Goal: Check status: Check status

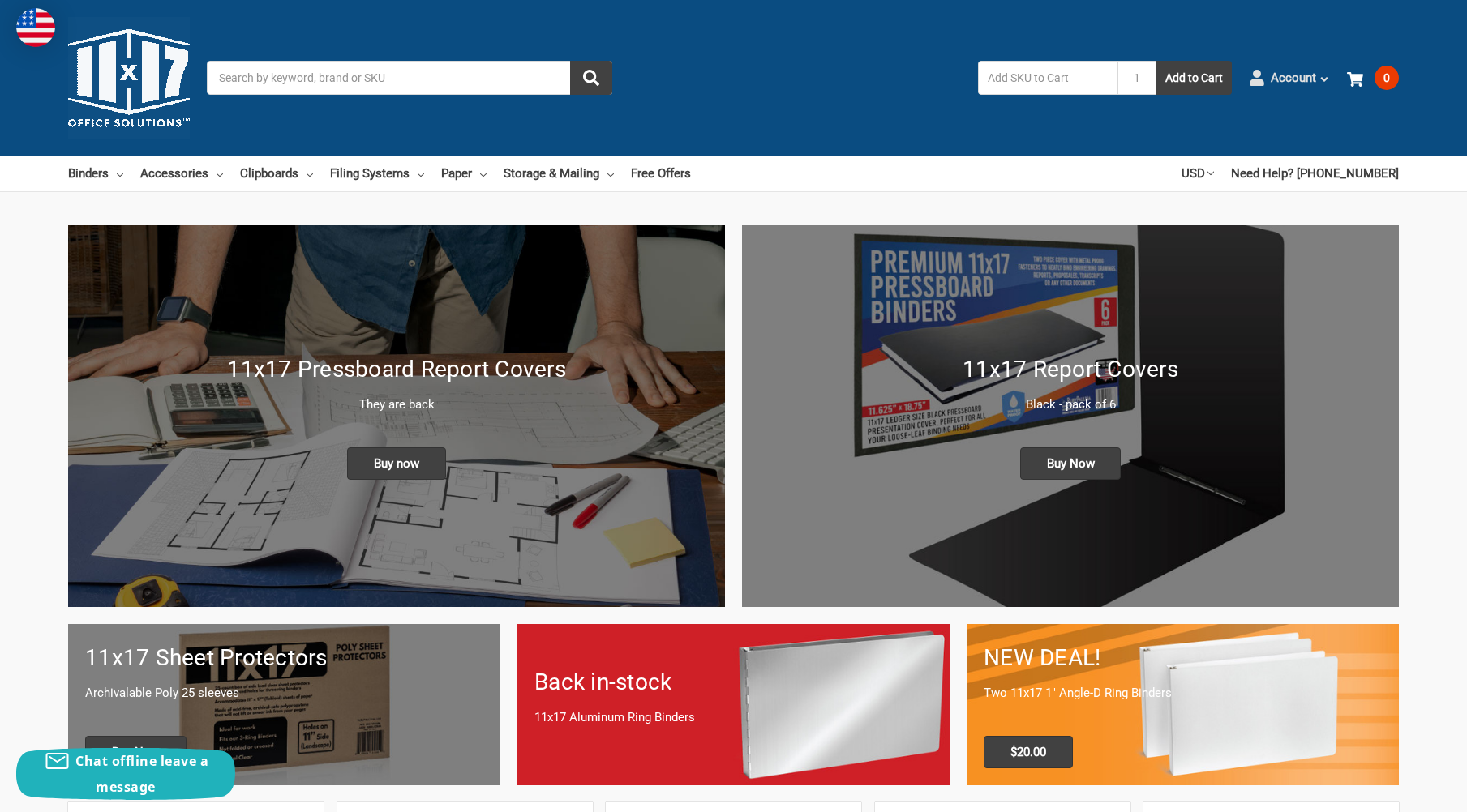
click at [1253, 78] on icon at bounding box center [1257, 78] width 16 height 16
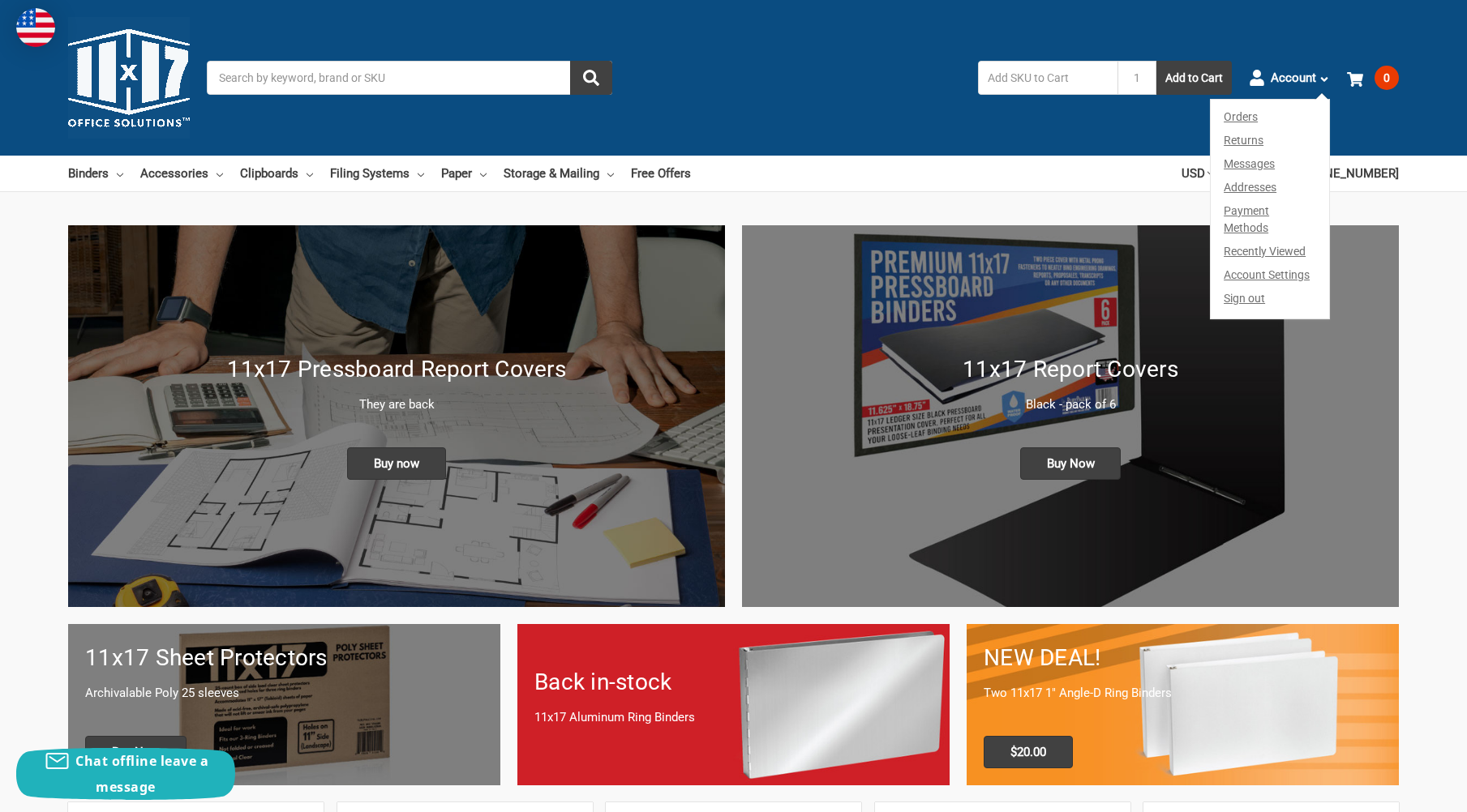
click at [1262, 119] on link "Orders" at bounding box center [1270, 113] width 119 height 29
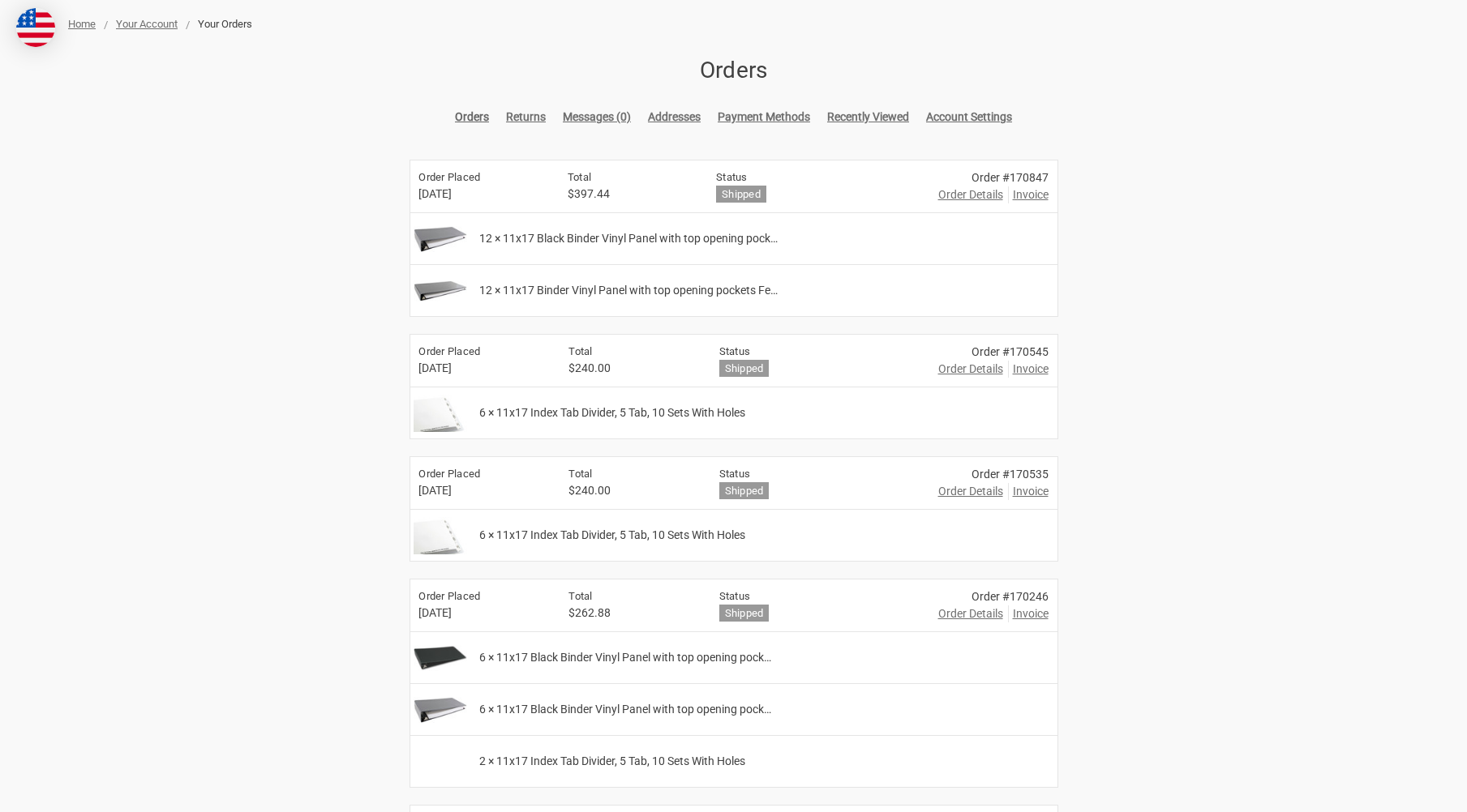
scroll to position [243, 0]
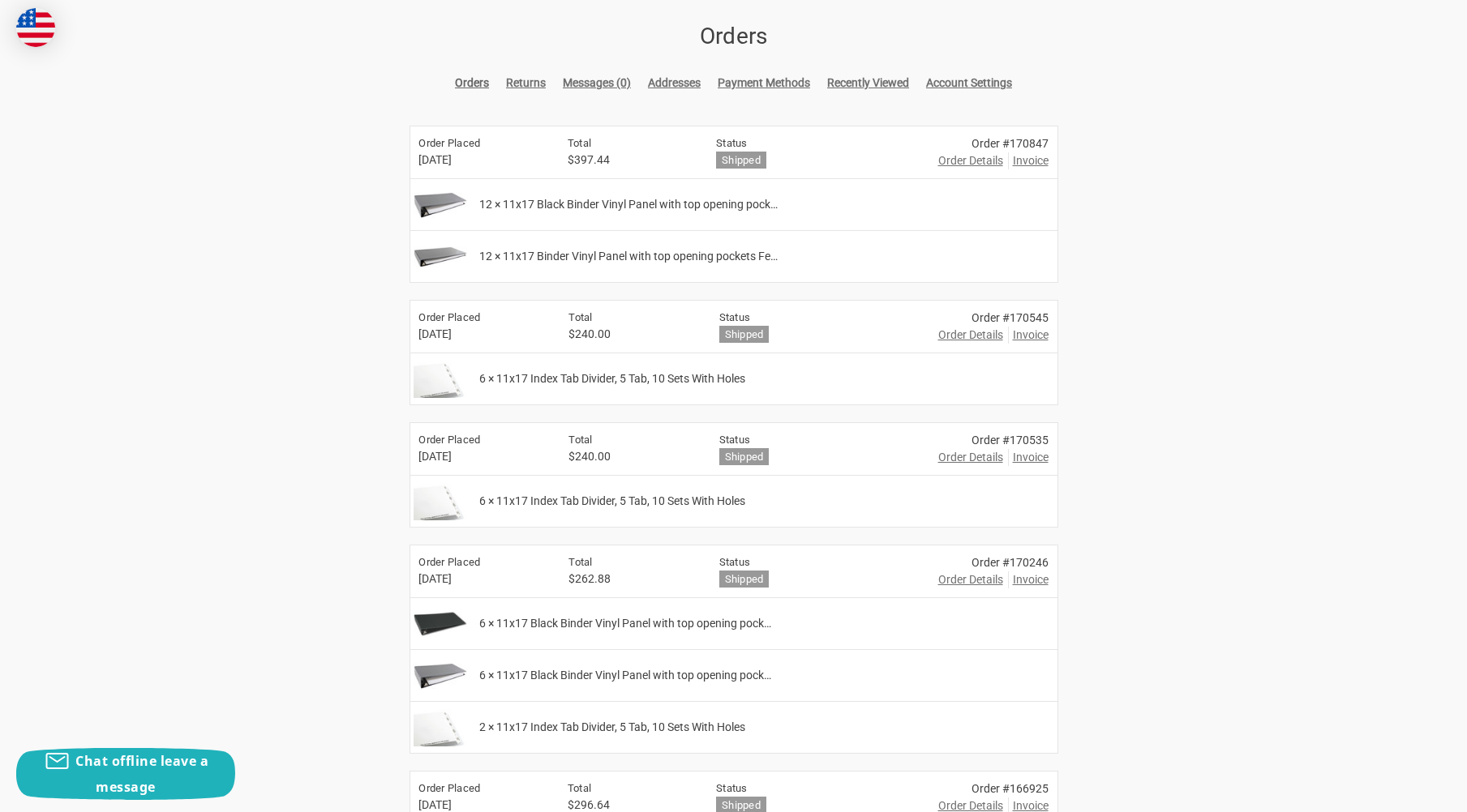
click at [971, 160] on span "Order Details" at bounding box center [970, 160] width 65 height 17
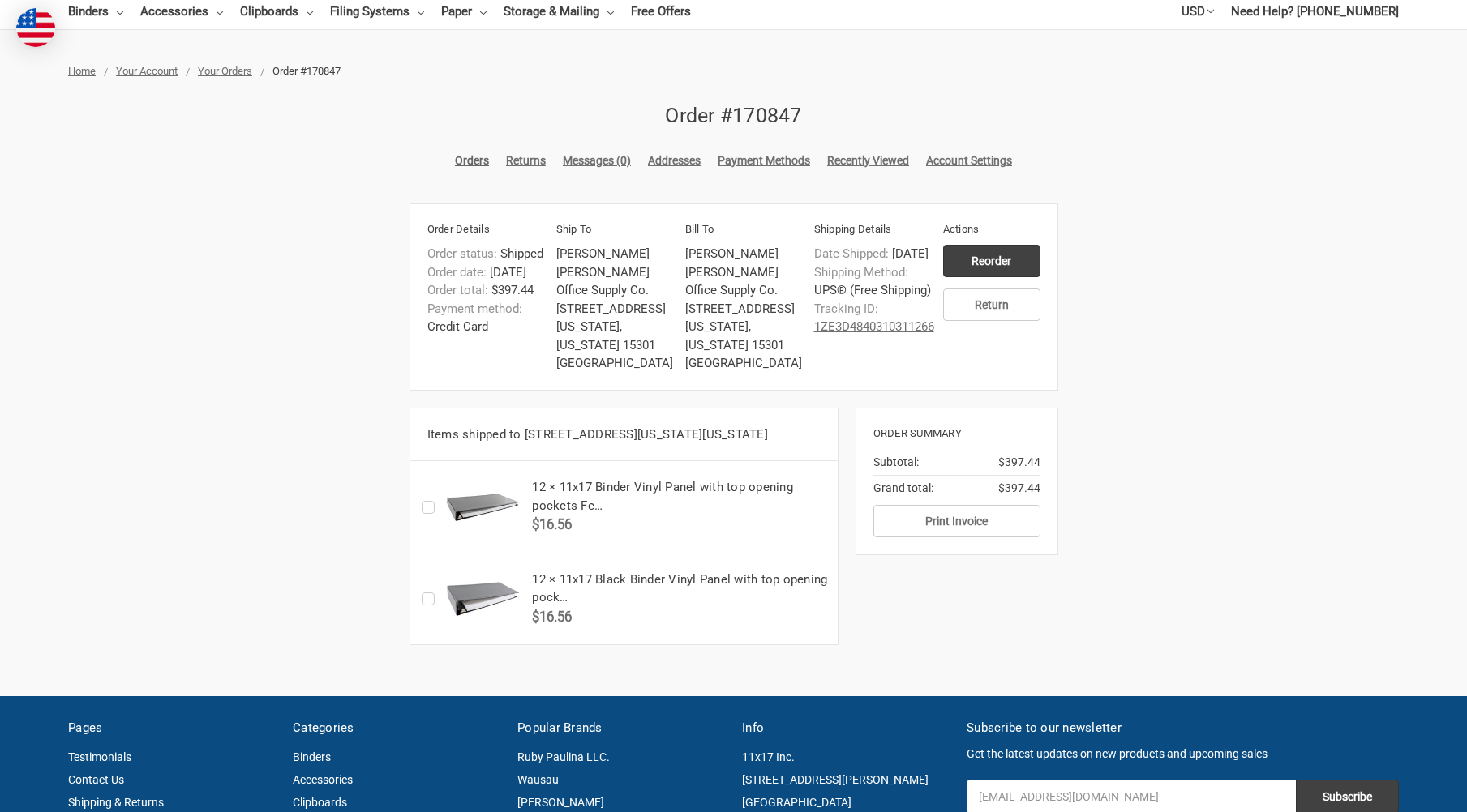
scroll to position [162, 0]
